Goal: Find specific page/section: Find specific page/section

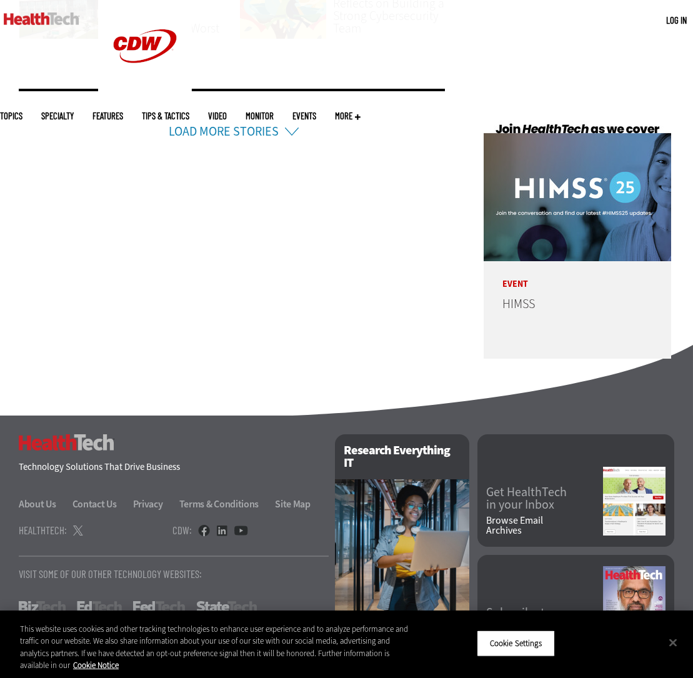
scroll to position [3001, 0]
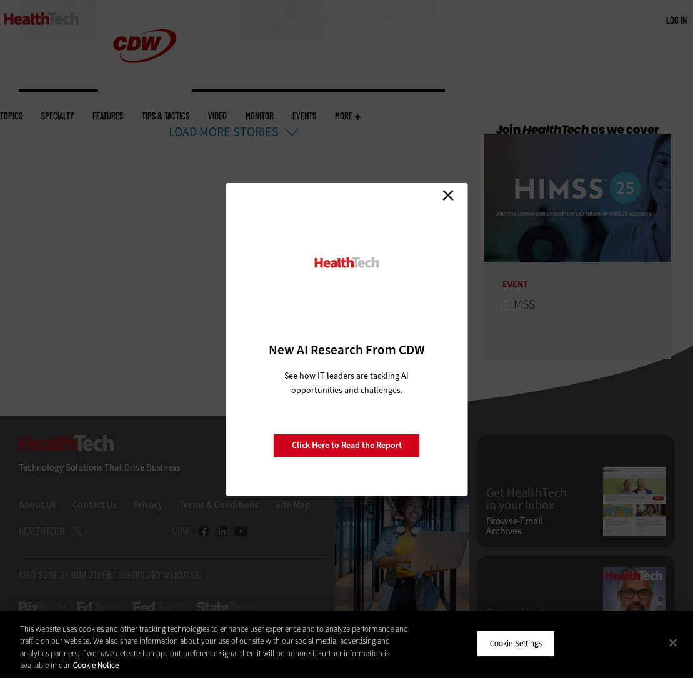
click at [447, 198] on link "Close" at bounding box center [448, 195] width 19 height 19
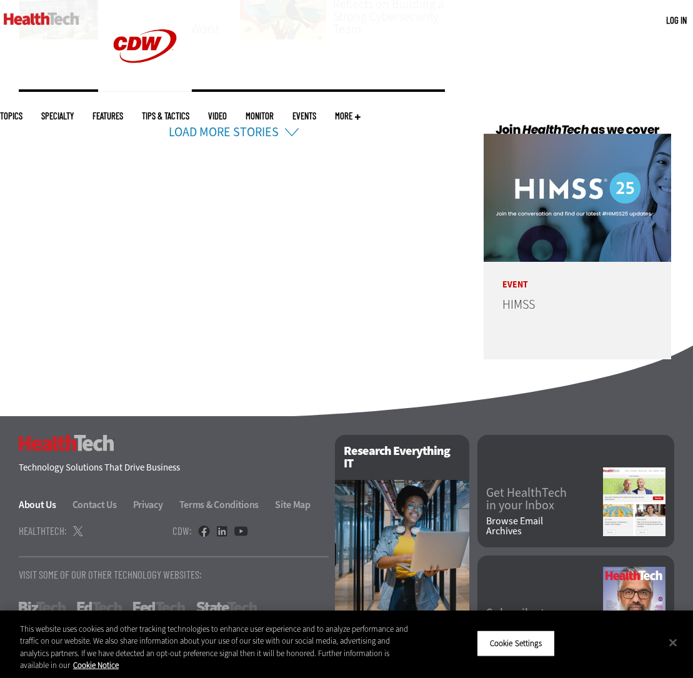
click at [38, 498] on link "About Us" at bounding box center [45, 504] width 52 height 13
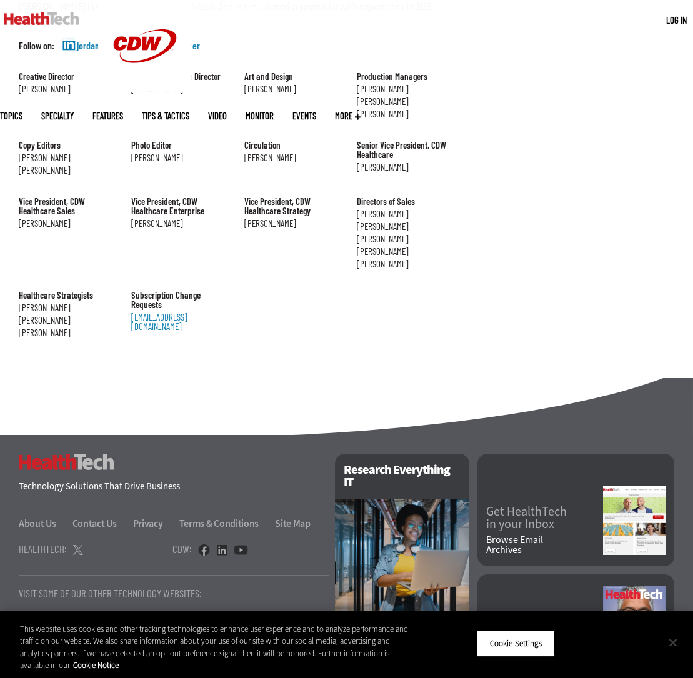
scroll to position [1319, 0]
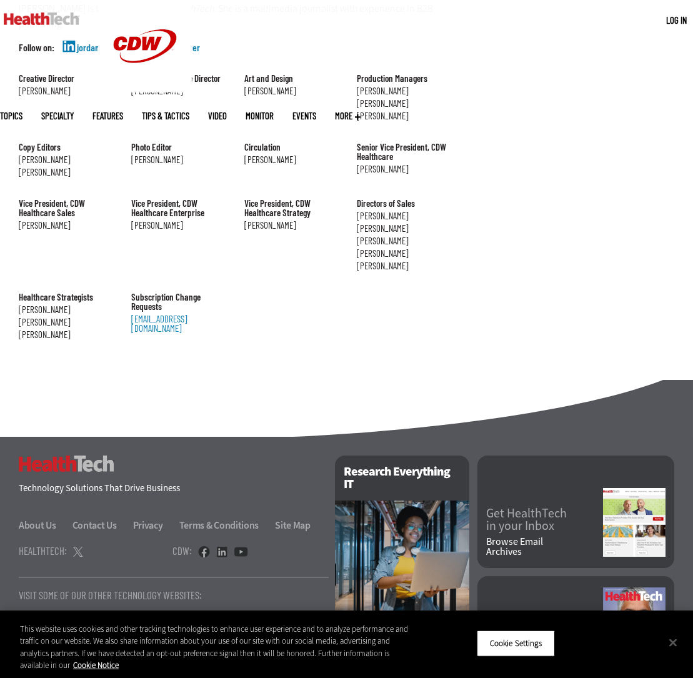
drag, startPoint x: 553, startPoint y: 648, endPoint x: 542, endPoint y: 647, distance: 11.4
click at [552, 648] on button "Cookie Settings" at bounding box center [516, 644] width 78 height 26
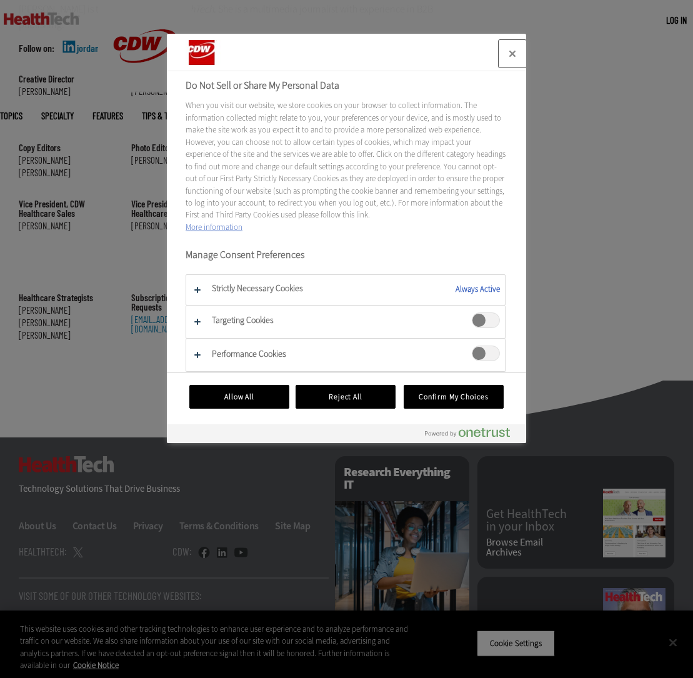
click at [515, 53] on button "Close" at bounding box center [513, 54] width 28 height 28
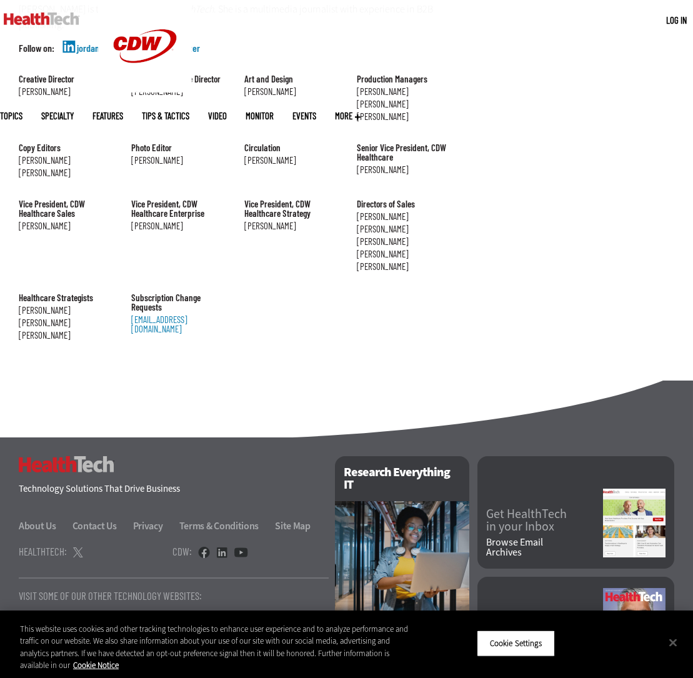
click at [506, 647] on button "Cookie Settings" at bounding box center [516, 644] width 78 height 26
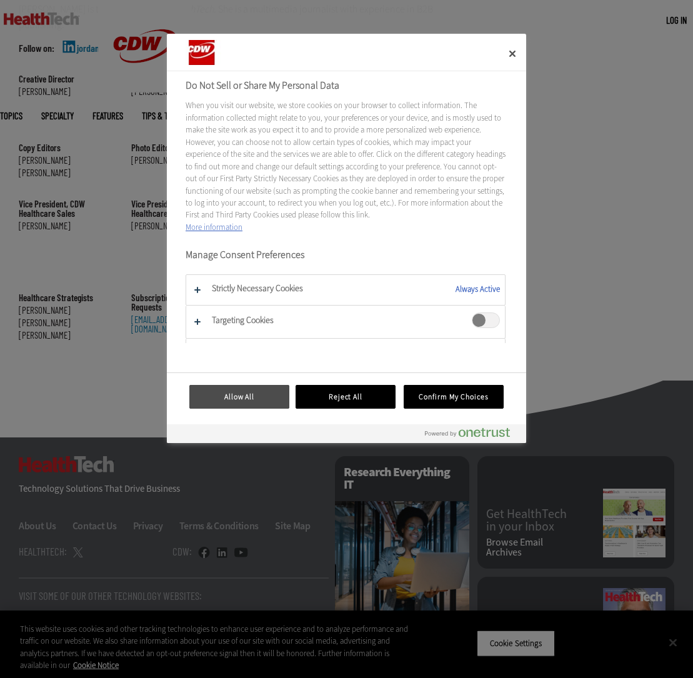
click at [271, 405] on button "Allow All" at bounding box center [239, 397] width 100 height 24
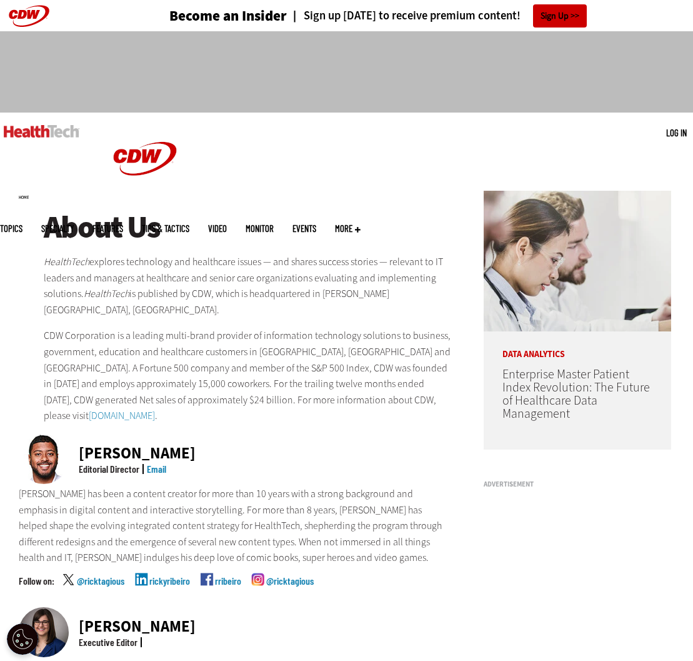
scroll to position [0, 0]
drag, startPoint x: 111, startPoint y: 321, endPoint x: 44, endPoint y: 316, distance: 67.0
click at [44, 328] on p "CDW Corporation is a leading multi-brand provider of information technology sol…" at bounding box center [248, 376] width 408 height 96
copy p "CDW Corporation"
